Goal: Task Accomplishment & Management: Manage account settings

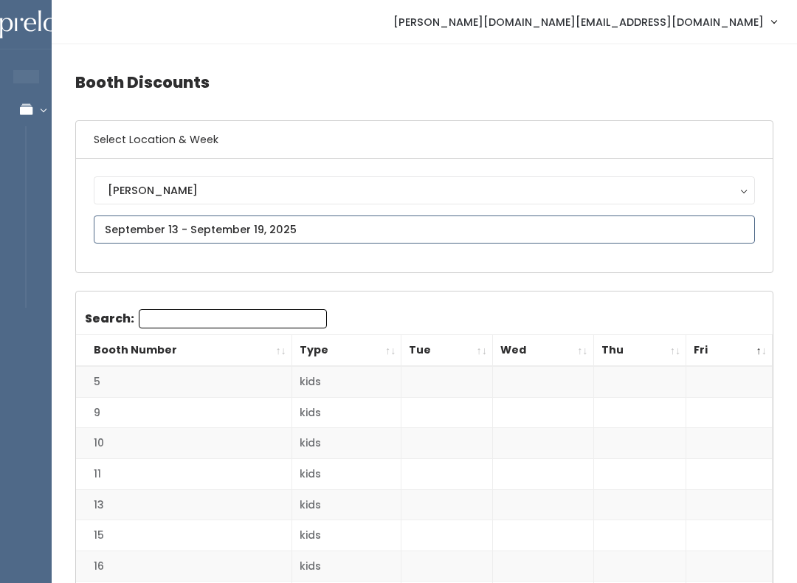
click at [289, 225] on input "text" at bounding box center [425, 230] width 662 height 28
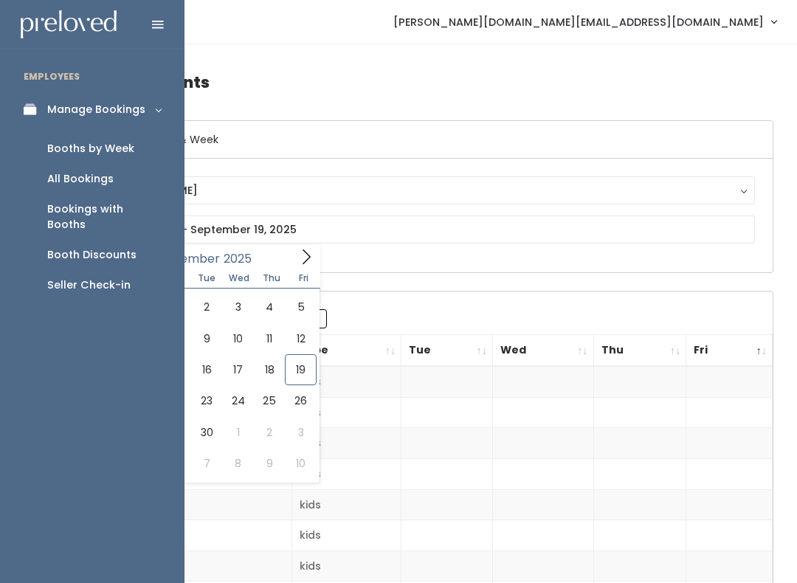
click at [137, 139] on link "Booths by Week" at bounding box center [92, 149] width 185 height 30
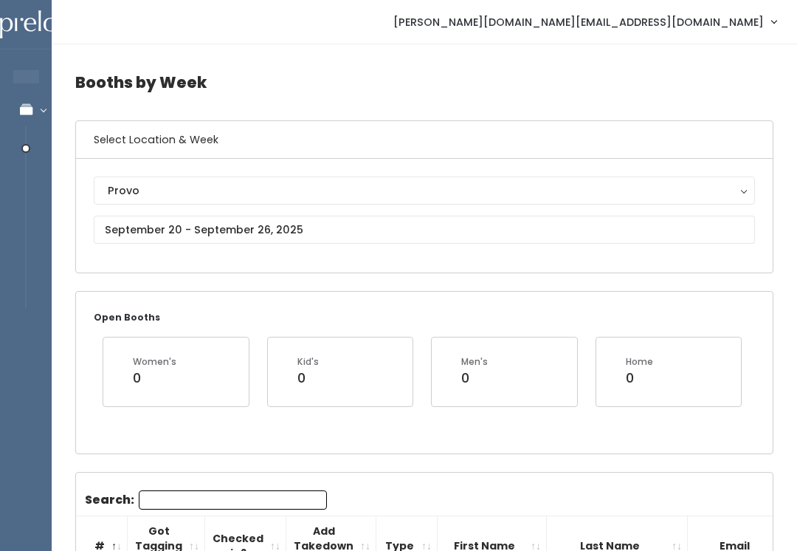
click at [264, 188] on div "Provo" at bounding box center [424, 190] width 633 height 16
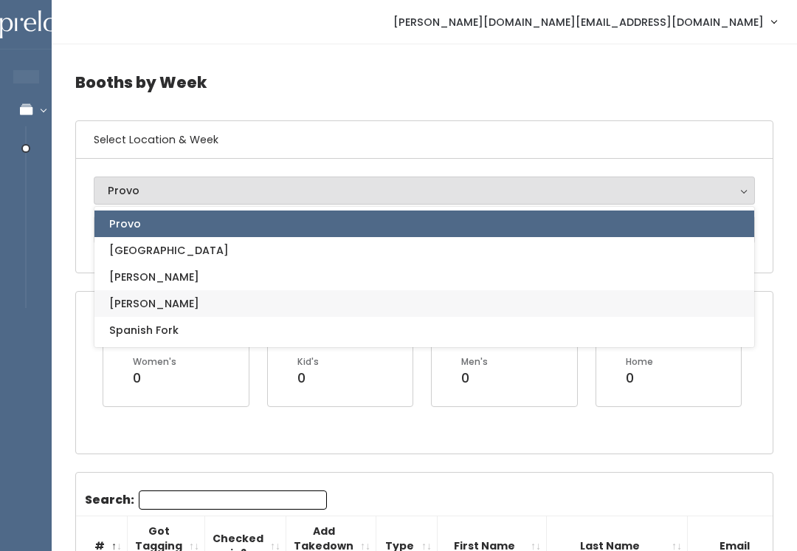
click at [240, 301] on link "[PERSON_NAME]" at bounding box center [425, 303] width 660 height 27
select select "3"
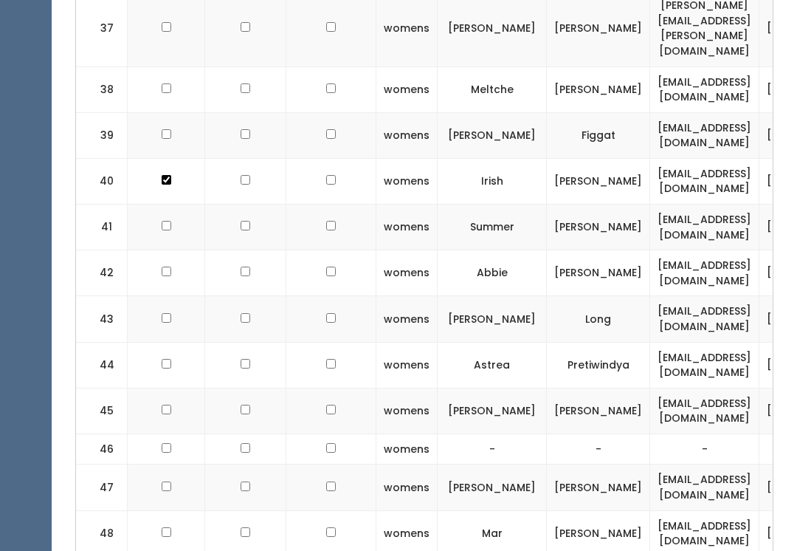
scroll to position [2016, 0]
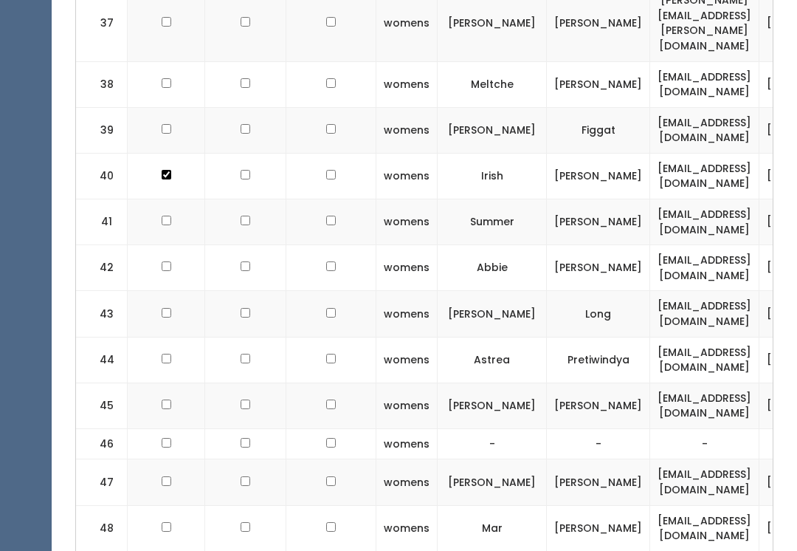
checkbox input "true"
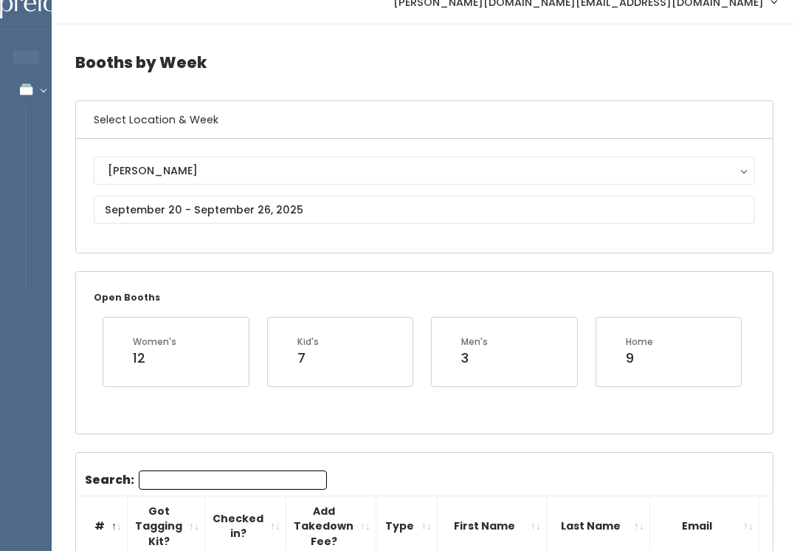
scroll to position [0, 0]
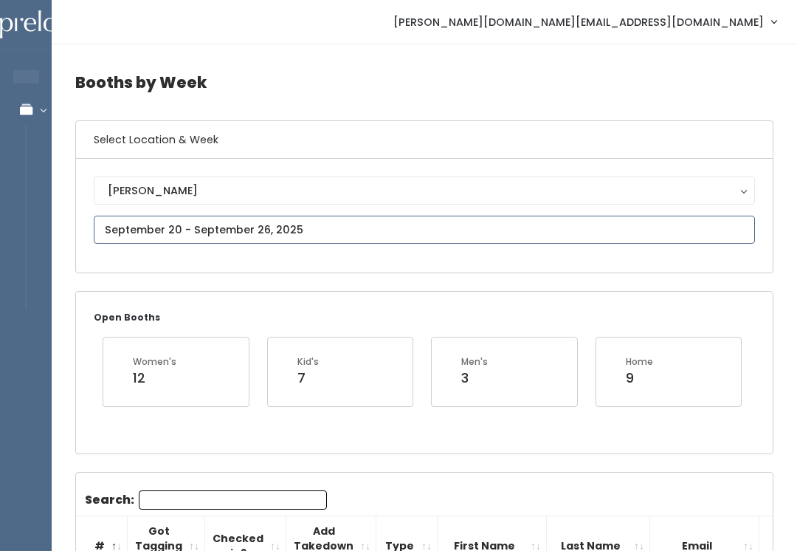
click at [310, 218] on input "text" at bounding box center [425, 230] width 662 height 28
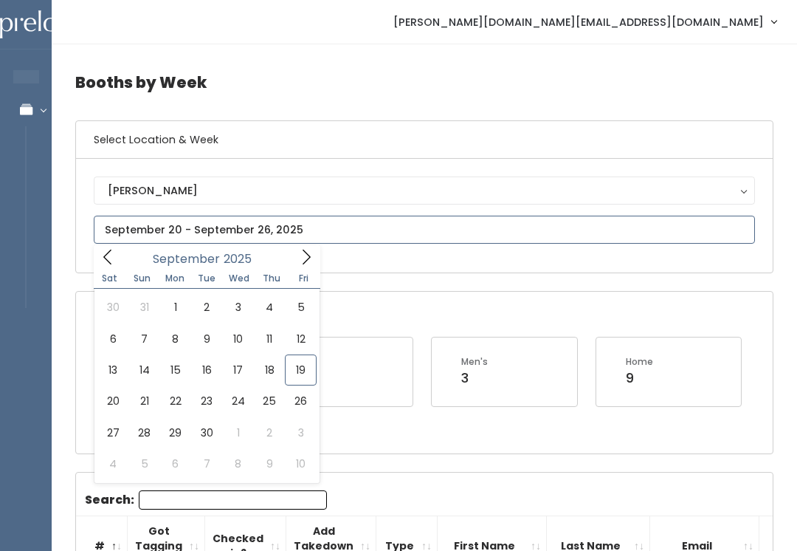
type input "September 27 to October 3"
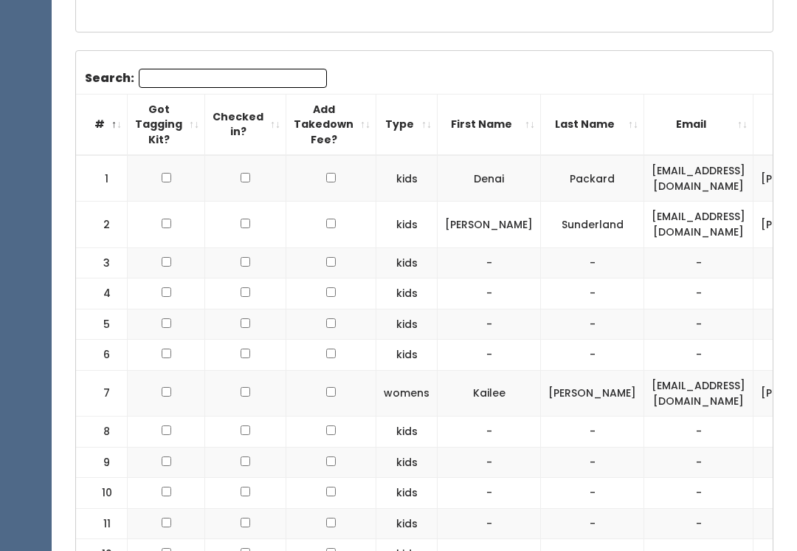
scroll to position [422, 0]
click at [170, 176] on input "checkbox" at bounding box center [167, 178] width 10 height 10
checkbox input "true"
